Goal: Task Accomplishment & Management: Manage account settings

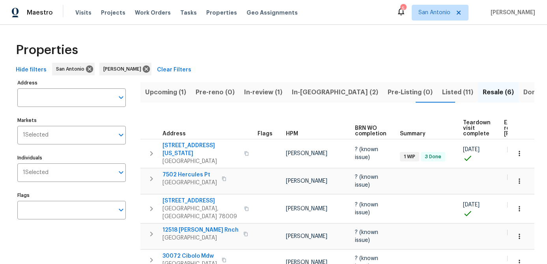
scroll to position [0, 0]
click at [164, 95] on span "Upcoming (1)" at bounding box center [165, 91] width 41 height 11
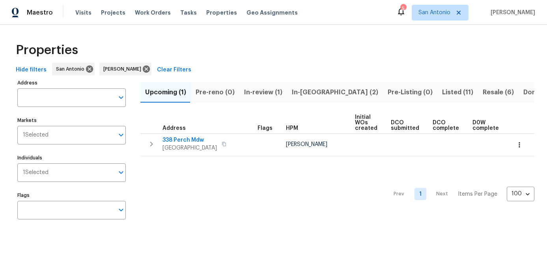
scroll to position [0, 108]
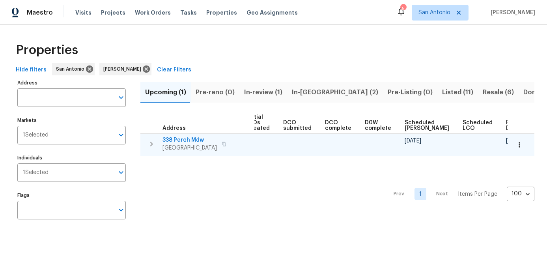
click at [520, 146] on icon "button" at bounding box center [519, 145] width 8 height 8
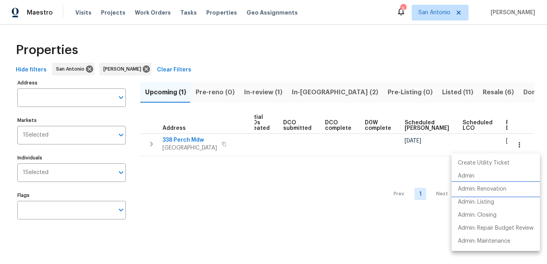
click at [485, 187] on p "Admin: Renovation" at bounding box center [482, 189] width 49 height 8
click at [196, 194] on div at bounding box center [273, 132] width 547 height 264
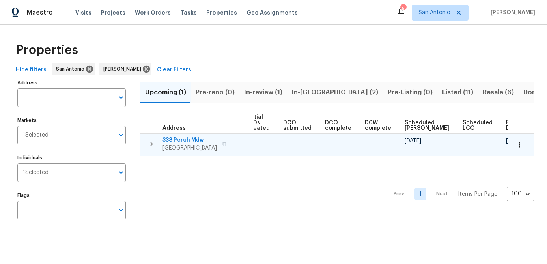
click at [186, 141] on span "338 Perch Mdw" at bounding box center [189, 140] width 54 height 8
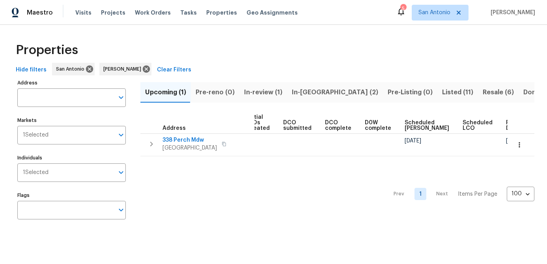
click at [226, 192] on div "Prev 1 Next Items Per Page 100 100 ​" at bounding box center [337, 191] width 394 height 71
click at [258, 86] on button "In-review (1)" at bounding box center [263, 92] width 48 height 21
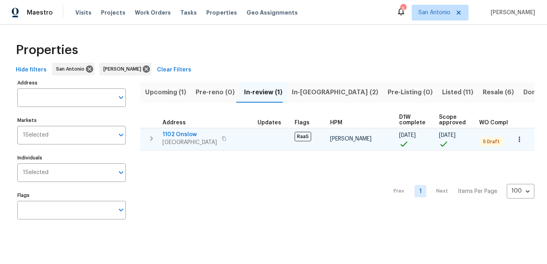
click at [169, 133] on span "1102 Onslow" at bounding box center [189, 135] width 54 height 8
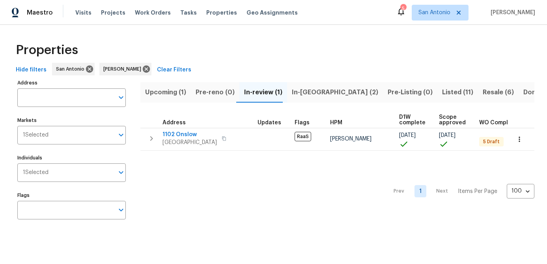
click at [191, 185] on div "Prev 1 Next Items Per Page 100 100 ​" at bounding box center [337, 189] width 394 height 77
click at [302, 89] on span "In-reno (2)" at bounding box center [335, 92] width 86 height 11
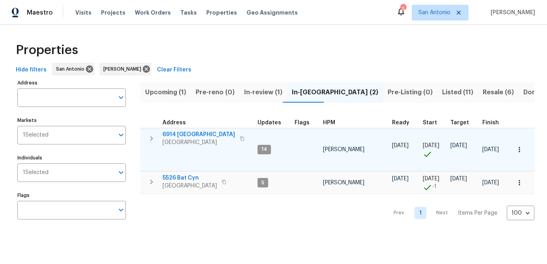
click at [520, 146] on icon "button" at bounding box center [519, 150] width 8 height 8
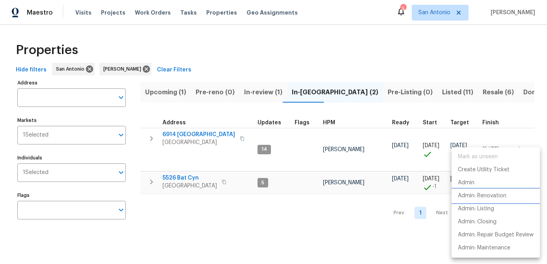
click at [494, 196] on p "Admin: Renovation" at bounding box center [482, 196] width 49 height 8
click at [287, 219] on div at bounding box center [273, 132] width 547 height 264
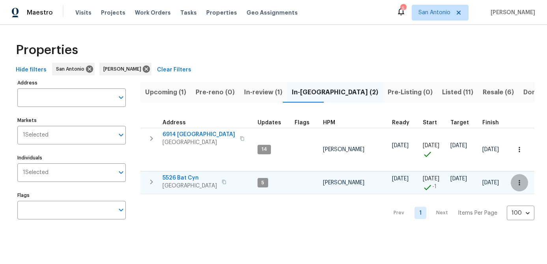
click at [521, 184] on icon "button" at bounding box center [519, 183] width 8 height 8
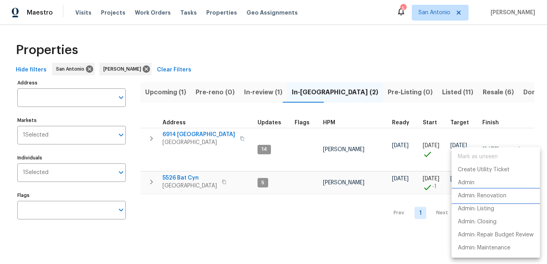
click at [496, 198] on p "Admin: Renovation" at bounding box center [482, 196] width 49 height 8
click at [264, 222] on div at bounding box center [273, 132] width 547 height 264
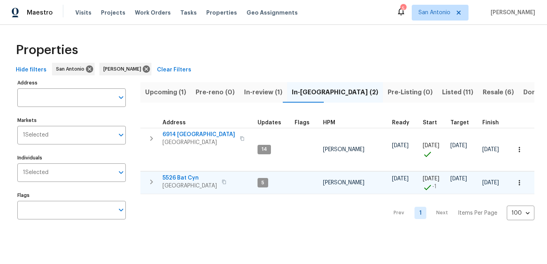
click at [188, 181] on span "5526 Bat Cyn" at bounding box center [189, 178] width 54 height 8
click at [521, 183] on icon "button" at bounding box center [519, 183] width 8 height 8
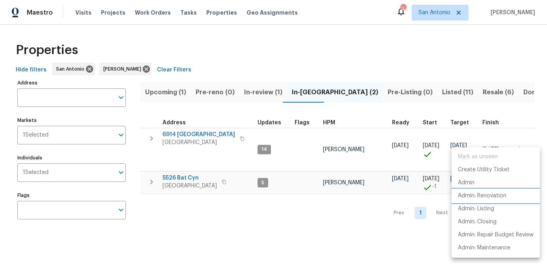
click at [501, 195] on p "Admin: Renovation" at bounding box center [482, 196] width 49 height 8
click at [209, 214] on div at bounding box center [273, 132] width 547 height 264
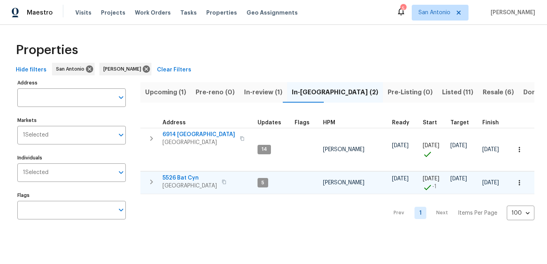
click at [192, 181] on span "5526 Bat Cyn" at bounding box center [189, 178] width 54 height 8
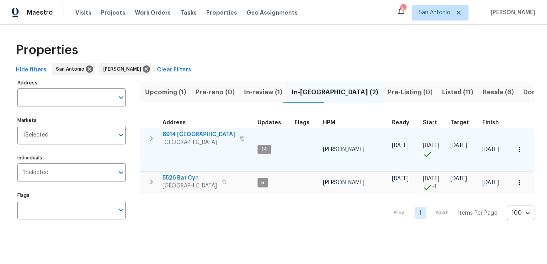
click at [186, 137] on span "6914 Port Bay" at bounding box center [198, 135] width 73 height 8
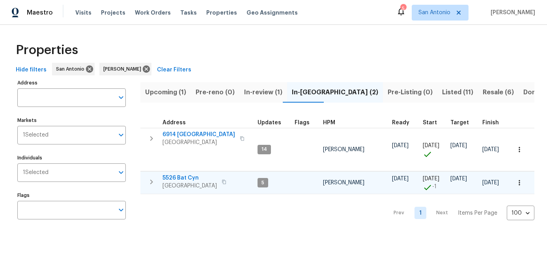
click at [183, 181] on span "5526 Bat Cyn" at bounding box center [189, 178] width 54 height 8
click at [442, 93] on span "Listed (11)" at bounding box center [457, 92] width 31 height 11
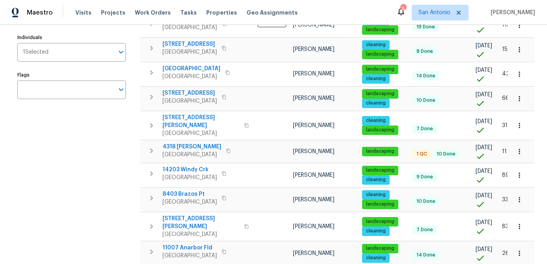
scroll to position [122, 0]
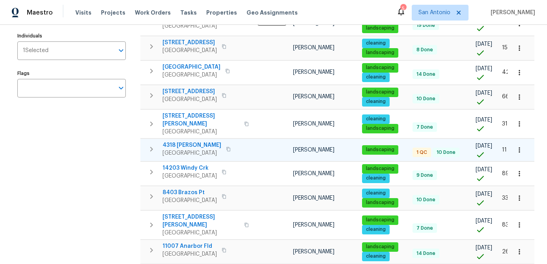
click at [189, 149] on span "San Antonio, TX 78253" at bounding box center [191, 153] width 59 height 8
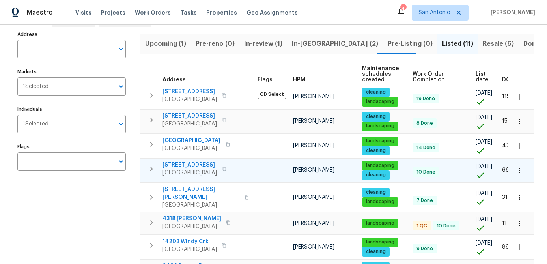
scroll to position [0, 0]
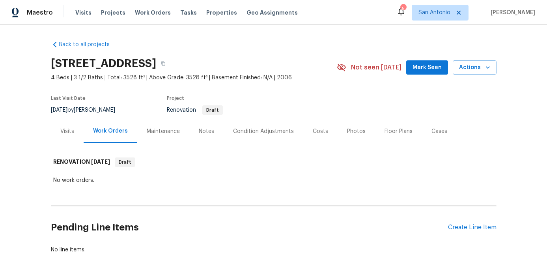
click at [420, 69] on span "Mark Seen" at bounding box center [426, 68] width 29 height 10
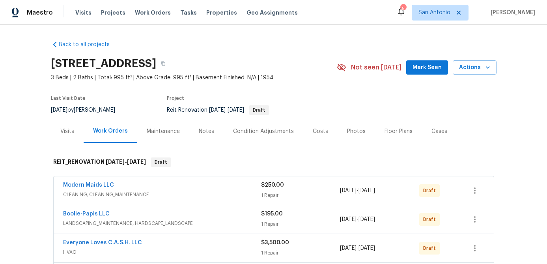
click at [425, 69] on span "Mark Seen" at bounding box center [426, 68] width 29 height 10
click at [207, 132] on div "Notes" at bounding box center [206, 131] width 15 height 8
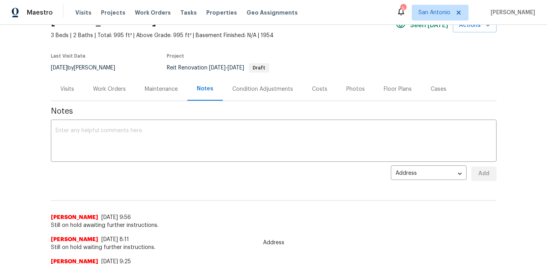
scroll to position [43, 0]
click at [188, 151] on textarea at bounding box center [274, 141] width 436 height 28
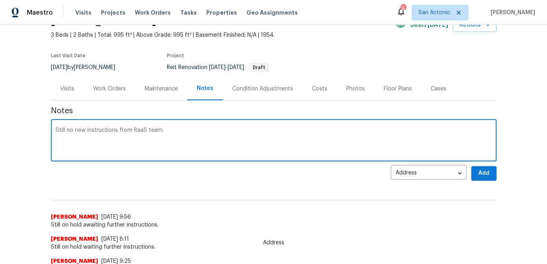
type textarea "Still no new instructions from RaaS team."
click at [482, 174] on span "Add" at bounding box center [484, 173] width 13 height 10
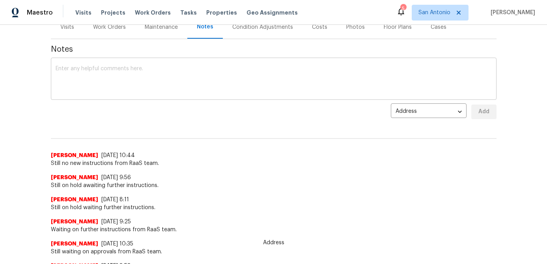
scroll to position [0, 0]
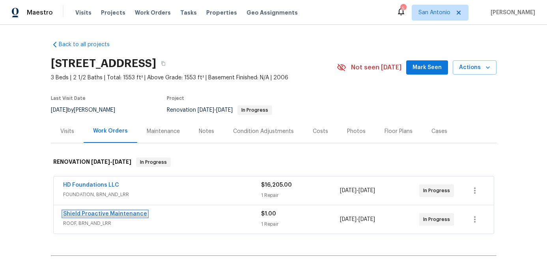
click at [103, 212] on link "Shield Proactive Maintenance" at bounding box center [105, 214] width 84 height 6
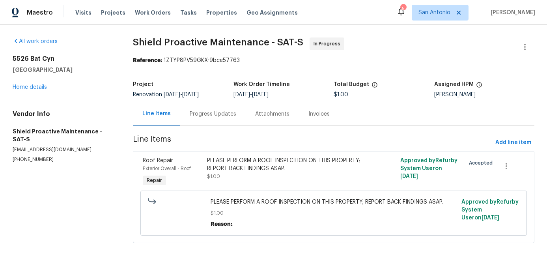
click at [198, 117] on div "Progress Updates" at bounding box center [213, 114] width 47 height 8
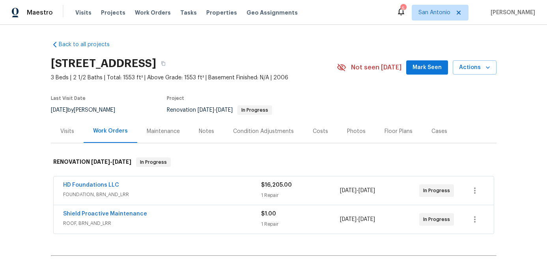
click at [422, 67] on span "Mark Seen" at bounding box center [426, 68] width 29 height 10
click at [211, 129] on div "Notes" at bounding box center [206, 131] width 15 height 8
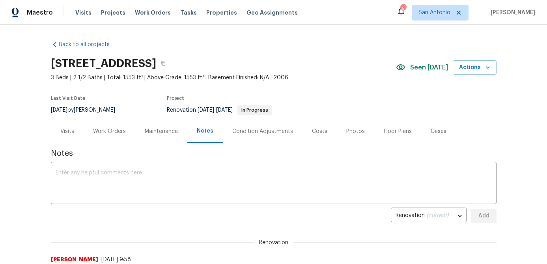
click at [108, 129] on div "Work Orders" at bounding box center [109, 131] width 33 height 8
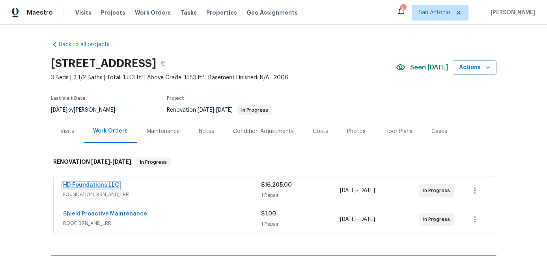
click at [91, 183] on link "HD Foundations LLC" at bounding box center [91, 185] width 56 height 6
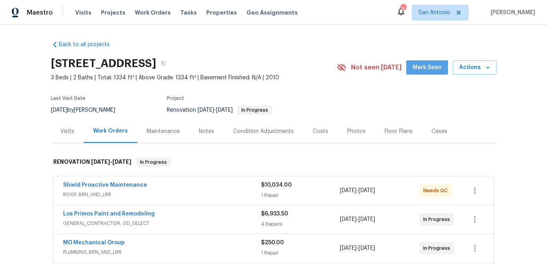
click at [427, 70] on span "Mark Seen" at bounding box center [426, 68] width 29 height 10
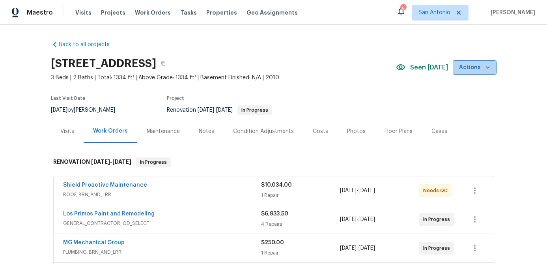
click at [486, 67] on icon "button" at bounding box center [488, 67] width 4 height 2
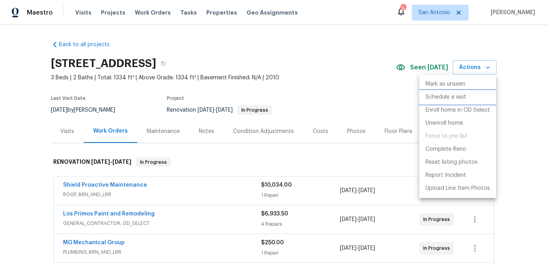
click at [452, 94] on p "Schedule a visit" at bounding box center [445, 97] width 41 height 8
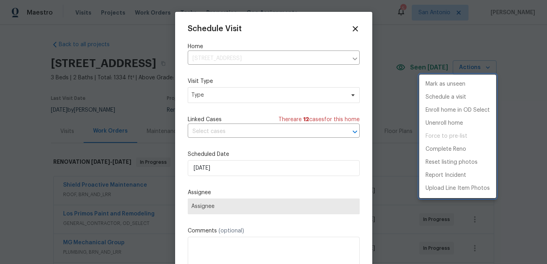
click at [212, 94] on div at bounding box center [273, 132] width 547 height 264
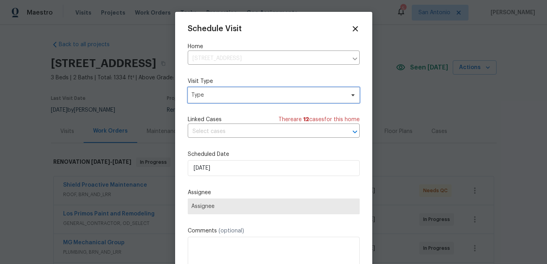
click at [217, 96] on span "Type" at bounding box center [267, 95] width 153 height 8
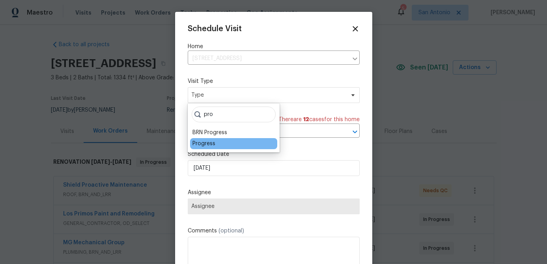
type input "pro"
click at [210, 147] on div "Progress" at bounding box center [233, 143] width 87 height 11
click at [208, 143] on div "Progress" at bounding box center [203, 144] width 23 height 8
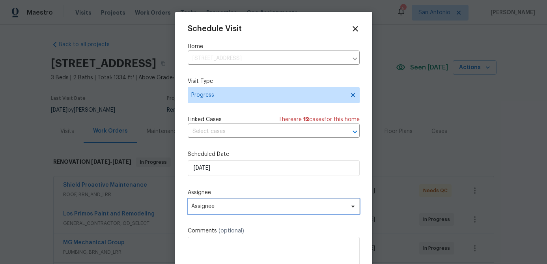
click at [240, 205] on span "Assignee" at bounding box center [268, 206] width 155 height 6
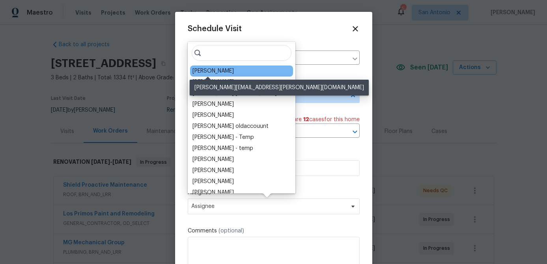
click at [202, 70] on div "[PERSON_NAME]" at bounding box center [212, 71] width 41 height 8
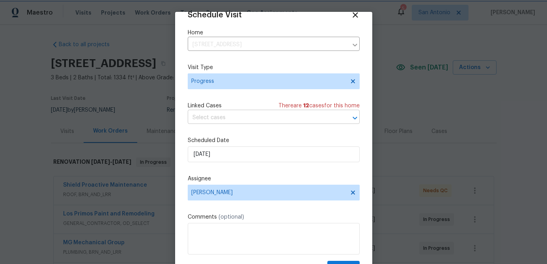
scroll to position [36, 0]
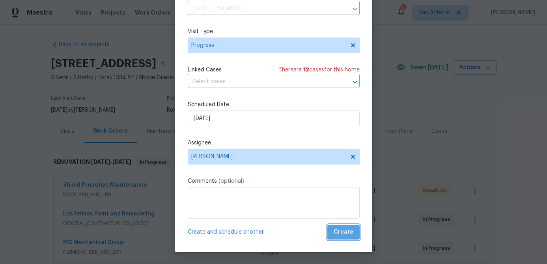
click at [347, 233] on span "Create" at bounding box center [344, 232] width 20 height 10
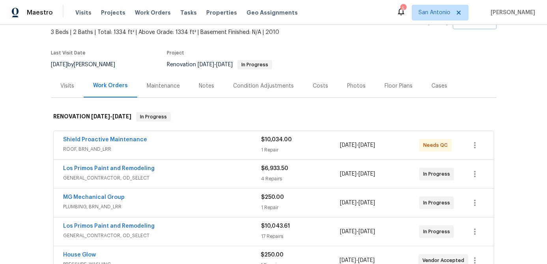
scroll to position [0, 0]
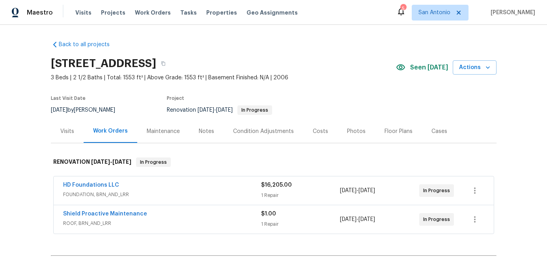
click at [389, 131] on div "Floor Plans" at bounding box center [398, 131] width 28 height 8
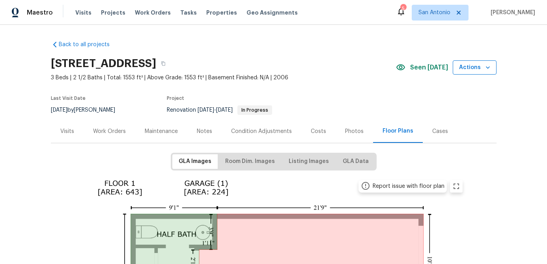
click at [485, 70] on icon "button" at bounding box center [488, 67] width 8 height 8
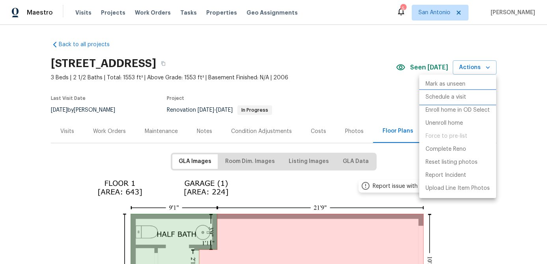
click at [448, 97] on p "Schedule a visit" at bounding box center [445, 97] width 41 height 8
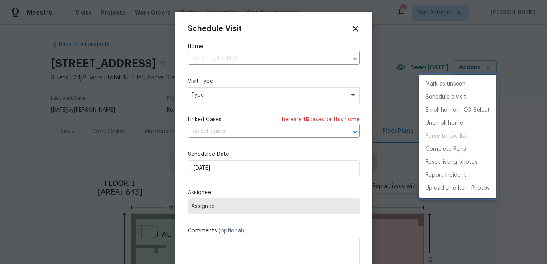
click at [283, 95] on div at bounding box center [273, 132] width 547 height 264
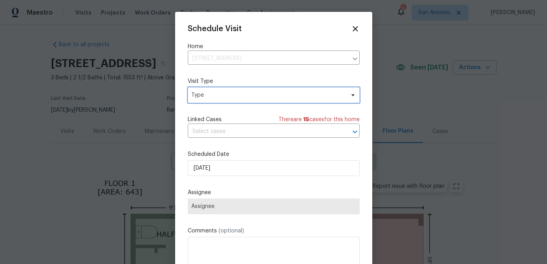
click at [283, 95] on span "Type" at bounding box center [267, 95] width 153 height 8
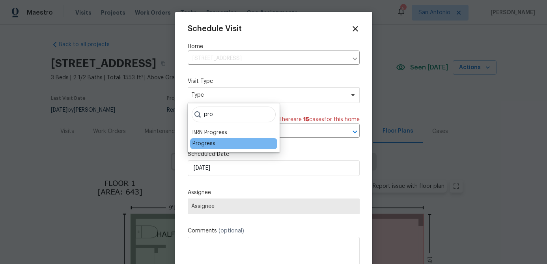
type input "pro"
click at [201, 144] on div "Progress" at bounding box center [203, 144] width 23 height 8
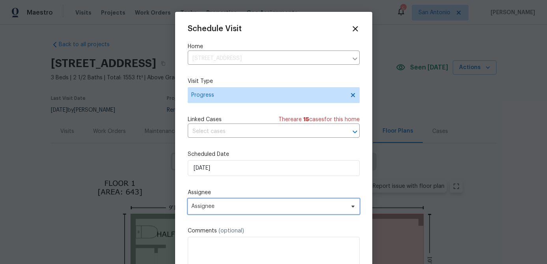
click at [239, 206] on span "Assignee" at bounding box center [268, 206] width 155 height 6
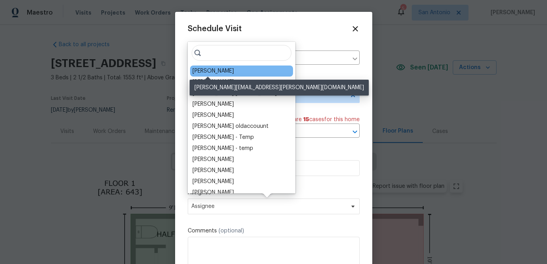
click at [208, 68] on div "[PERSON_NAME]" at bounding box center [212, 71] width 41 height 8
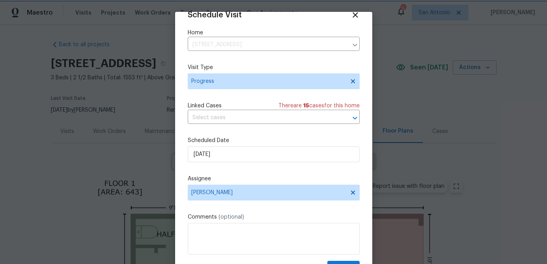
scroll to position [36, 0]
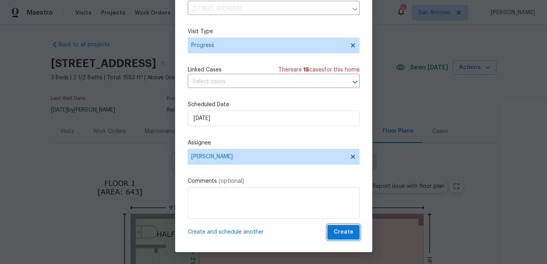
click at [348, 231] on span "Create" at bounding box center [344, 232] width 20 height 10
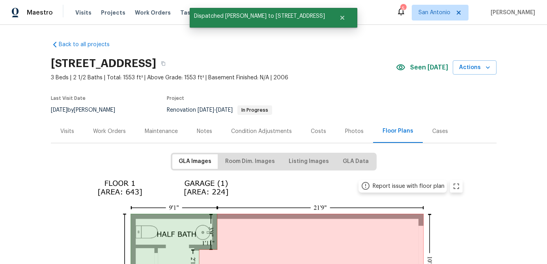
scroll to position [0, 0]
click at [114, 134] on div "Work Orders" at bounding box center [109, 131] width 33 height 8
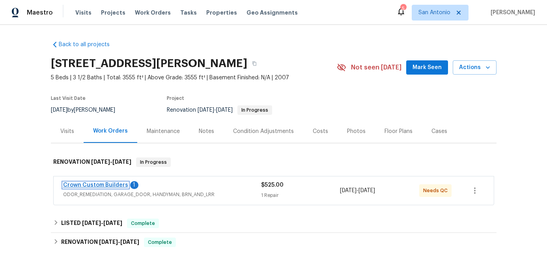
click at [91, 186] on link "Crown Custom Builders" at bounding box center [95, 185] width 65 height 6
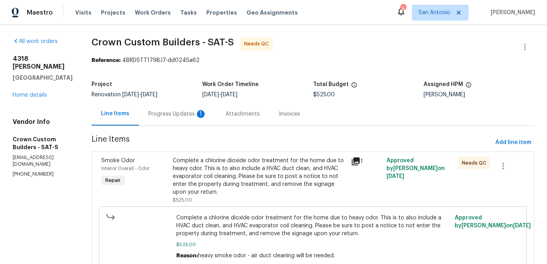
click at [177, 115] on div "Progress Updates 1" at bounding box center [177, 114] width 58 height 8
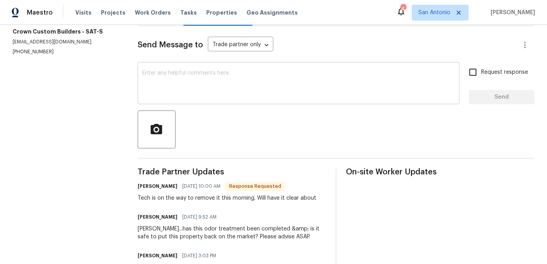
scroll to position [78, 0]
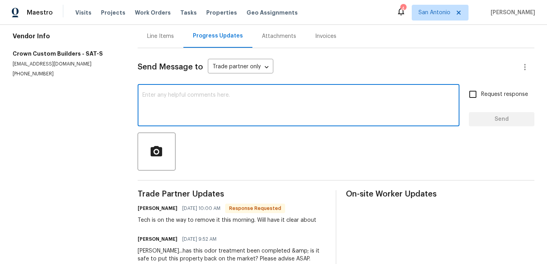
click at [201, 105] on textarea at bounding box center [298, 106] width 312 height 28
type textarea "Thank you."
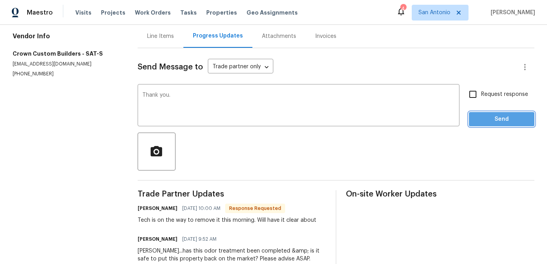
click at [502, 123] on span "Send" at bounding box center [501, 119] width 53 height 10
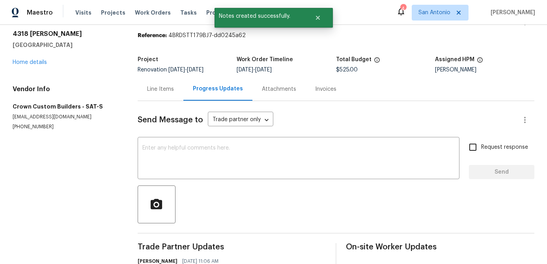
scroll to position [0, 0]
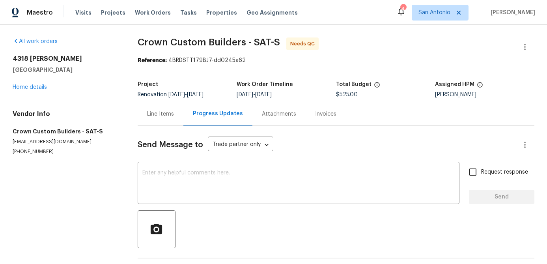
click at [173, 114] on div "Line Items" at bounding box center [160, 114] width 27 height 8
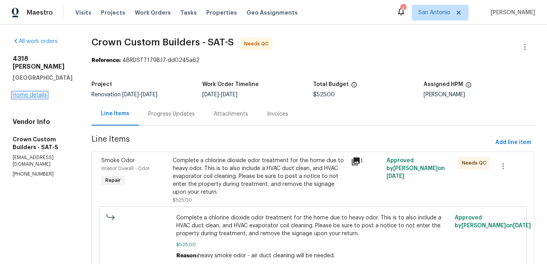
click at [32, 92] on link "Home details" at bounding box center [30, 95] width 34 height 6
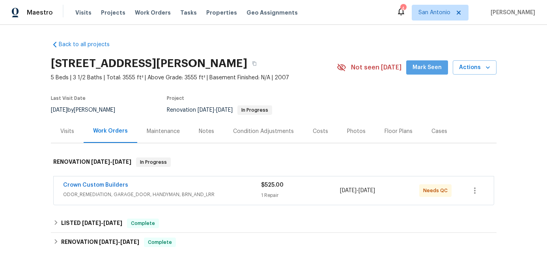
click at [432, 66] on span "Mark Seen" at bounding box center [426, 68] width 29 height 10
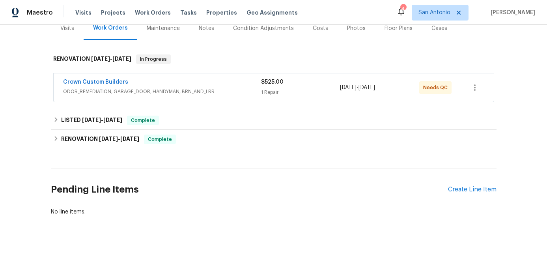
scroll to position [103, 0]
click at [117, 90] on span "ODOR_REMEDIATION, GARAGE_DOOR, HANDYMAN, BRN_AND_LRR" at bounding box center [162, 91] width 198 height 8
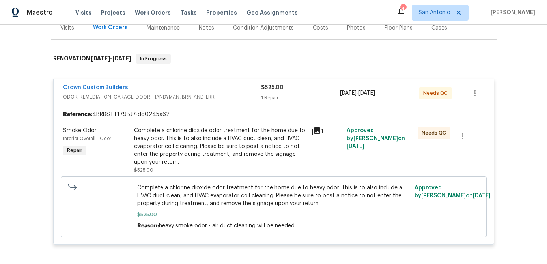
click at [155, 138] on div "Complete a chlorine dioxide odor treatment for the home due to heavy odor. This…" at bounding box center [220, 146] width 173 height 39
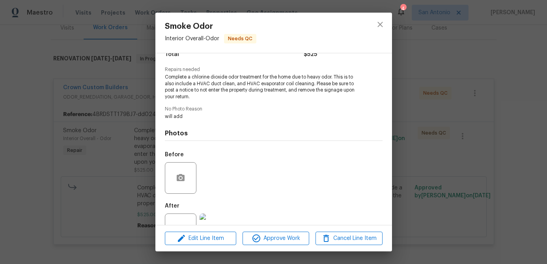
scroll to position [99, 0]
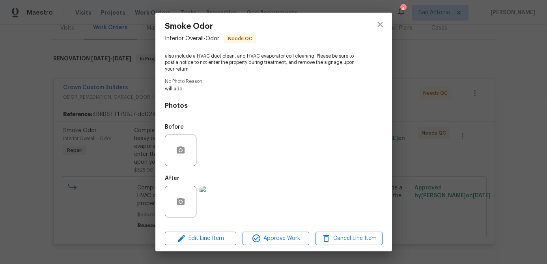
click at [223, 195] on img at bounding box center [216, 202] width 32 height 32
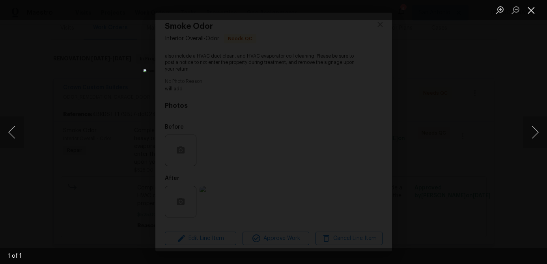
click at [533, 9] on button "Close lightbox" at bounding box center [531, 10] width 16 height 14
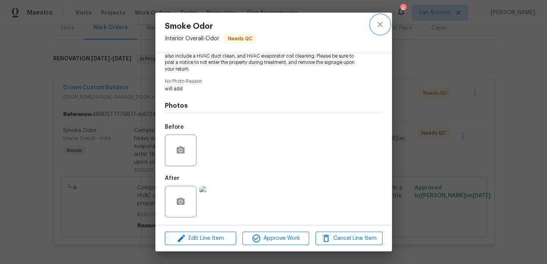
click at [379, 21] on icon "close" at bounding box center [379, 24] width 9 height 9
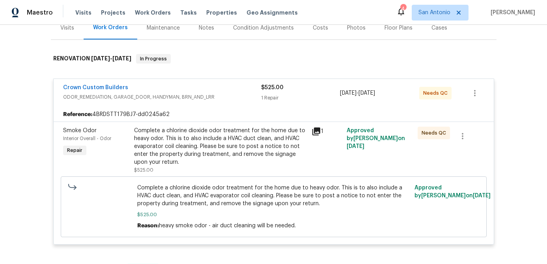
click at [191, 149] on div "Complete a chlorine dioxide odor treatment for the home due to heavy odor. This…" at bounding box center [220, 146] width 173 height 39
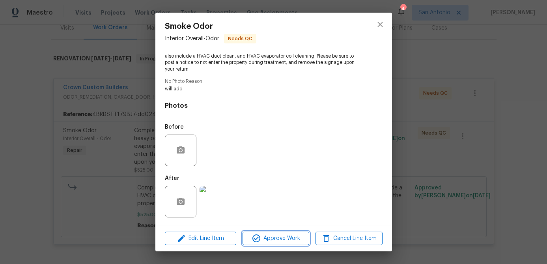
click at [270, 240] on span "Approve Work" at bounding box center [276, 238] width 62 height 10
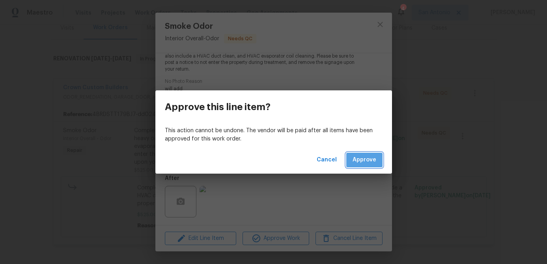
click at [366, 162] on span "Approve" at bounding box center [365, 160] width 24 height 10
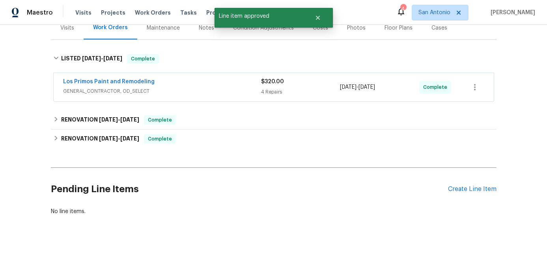
click at [168, 88] on span "GENERAL_CONTRACTOR, OD_SELECT" at bounding box center [162, 91] width 198 height 8
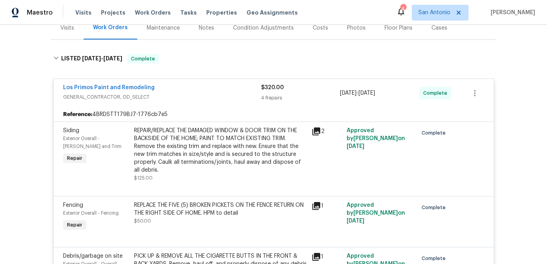
click at [168, 88] on div "Los Primos Paint and Remodeling" at bounding box center [162, 88] width 198 height 9
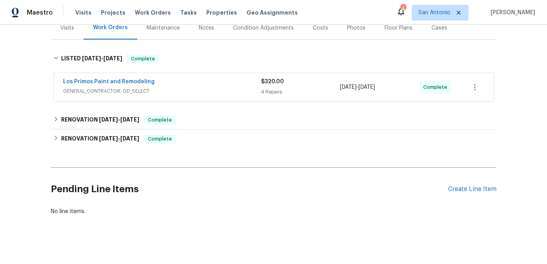
scroll to position [0, 0]
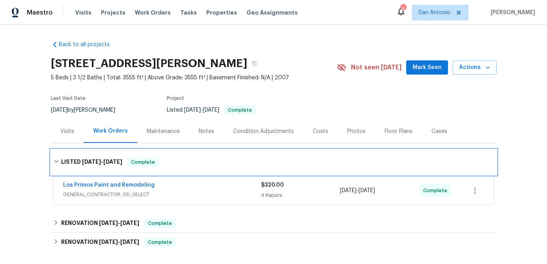
click at [145, 163] on span "Complete" at bounding box center [143, 162] width 30 height 8
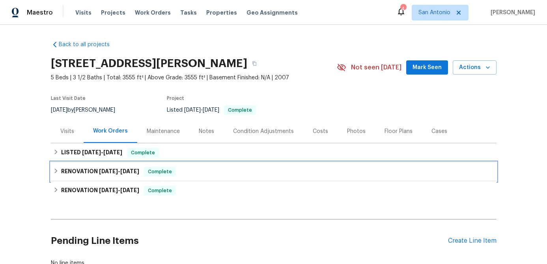
click at [162, 173] on span "Complete" at bounding box center [160, 172] width 30 height 8
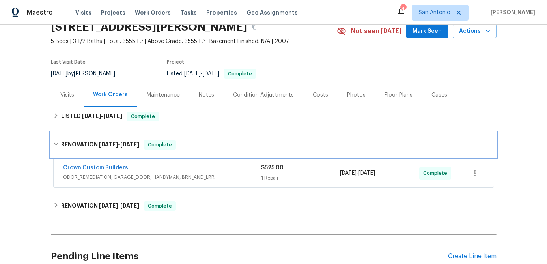
scroll to position [47, 0]
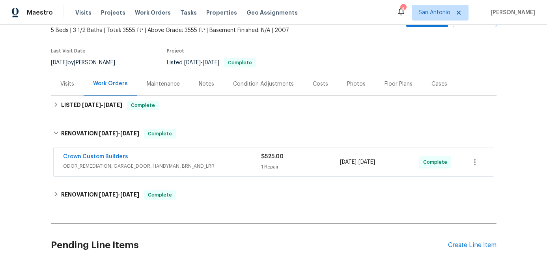
click at [201, 162] on span "ODOR_REMEDIATION, GARAGE_DOOR, HANDYMAN, BRN_AND_LRR" at bounding box center [162, 166] width 198 height 8
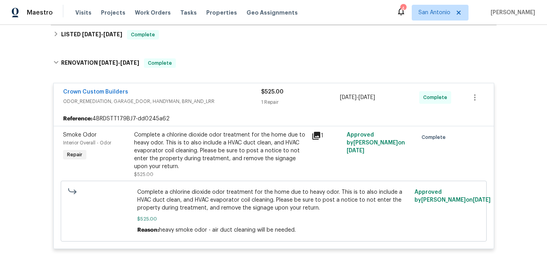
scroll to position [23, 0]
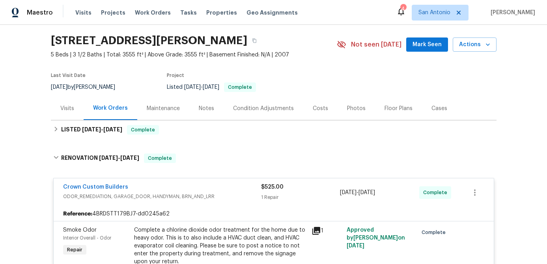
click at [190, 187] on div "Crown Custom Builders" at bounding box center [162, 187] width 198 height 9
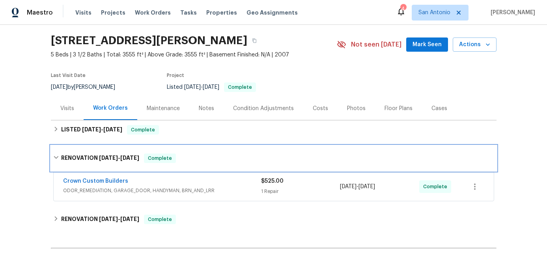
click at [162, 161] on span "Complete" at bounding box center [160, 158] width 30 height 8
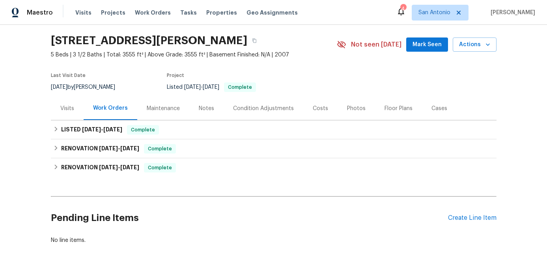
click at [433, 42] on span "Mark Seen" at bounding box center [426, 45] width 29 height 10
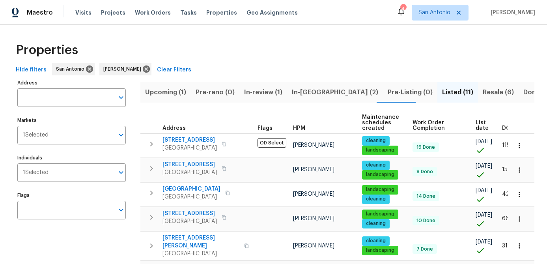
click at [483, 95] on span "Resale (6)" at bounding box center [498, 92] width 31 height 11
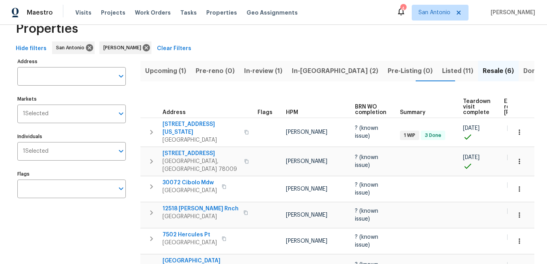
scroll to position [57, 0]
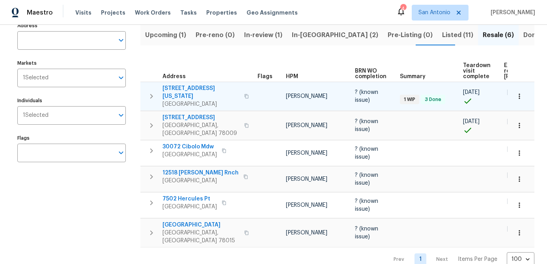
click at [187, 100] on span "[GEOGRAPHIC_DATA]" at bounding box center [200, 104] width 77 height 8
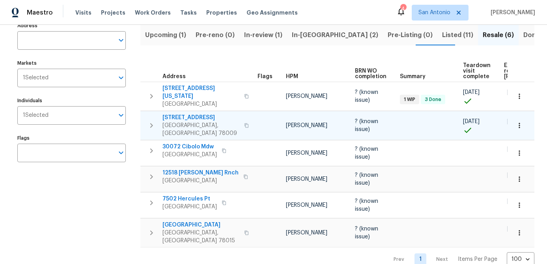
scroll to position [0, 0]
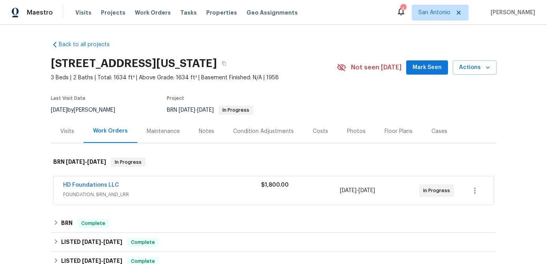
click at [424, 69] on span "Mark Seen" at bounding box center [426, 68] width 29 height 10
